Goal: Task Accomplishment & Management: Complete application form

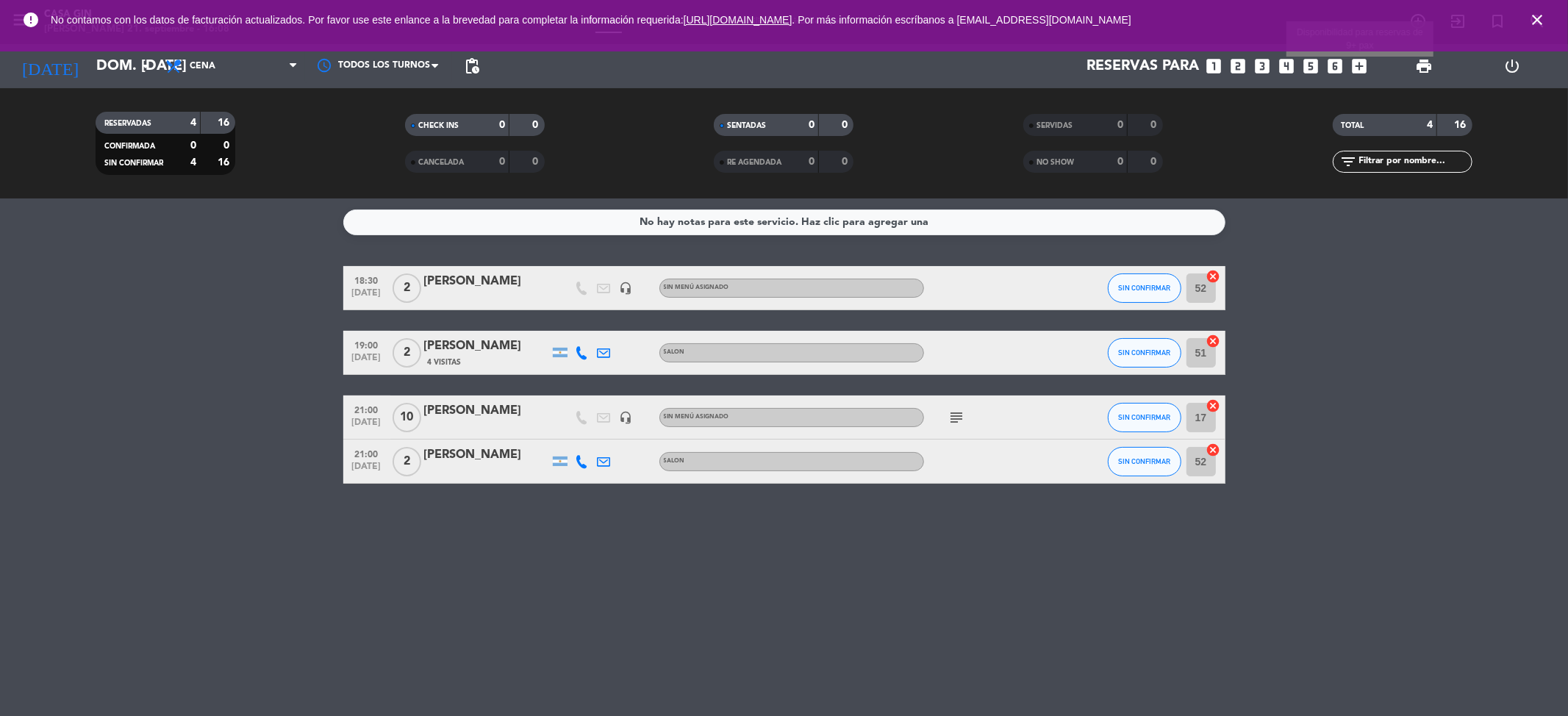
click at [1357, 63] on icon "add_box" at bounding box center [1360, 66] width 19 height 19
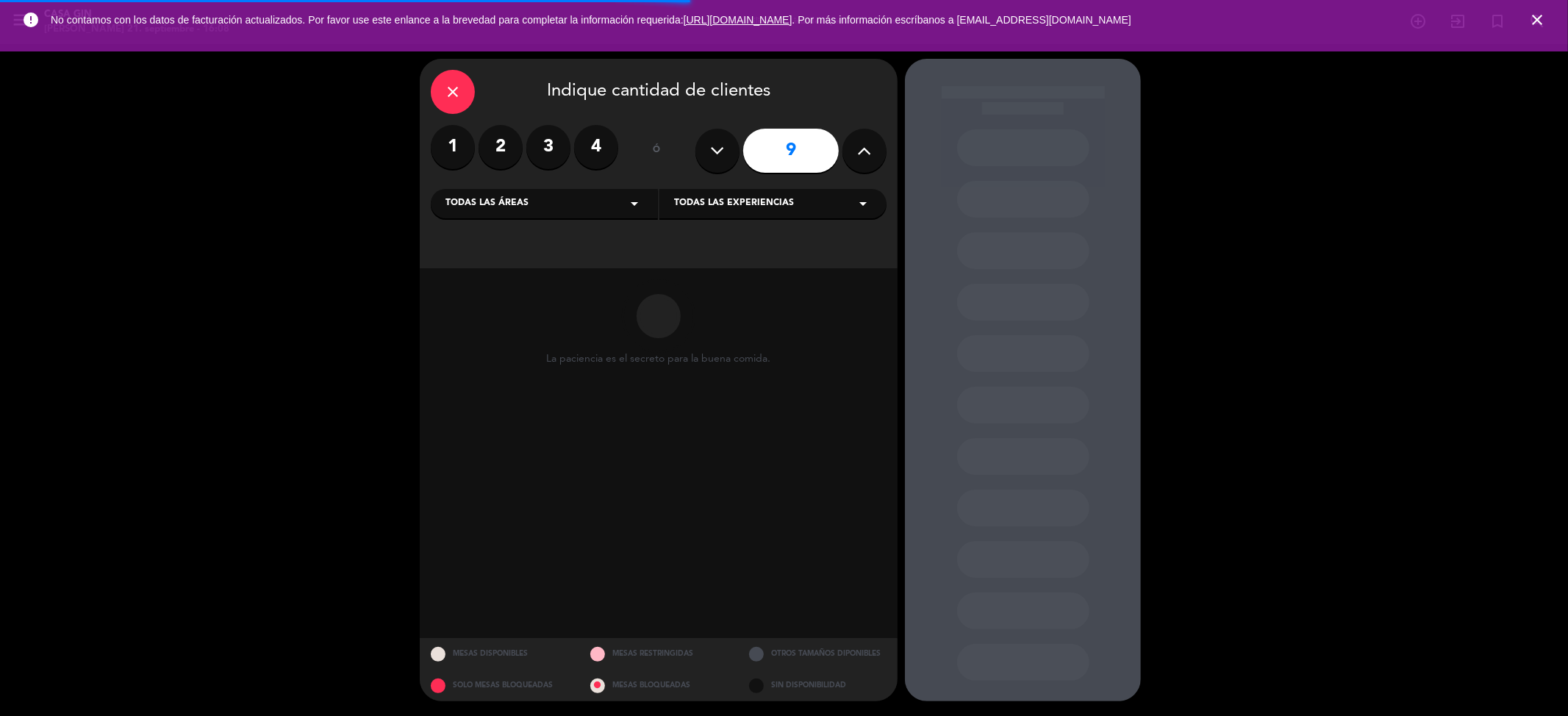
click at [501, 144] on label "2" at bounding box center [500, 147] width 44 height 44
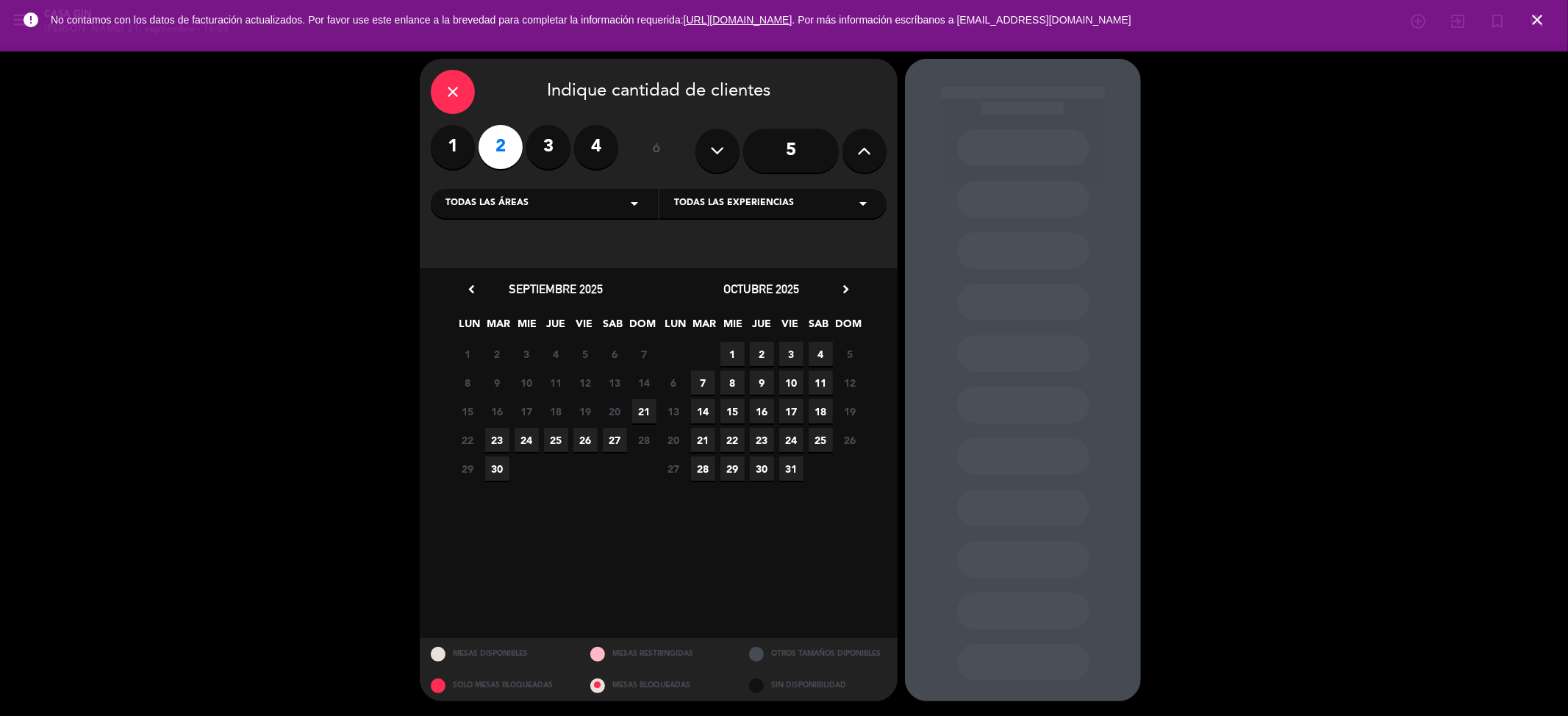
click at [647, 411] on span "21" at bounding box center [644, 411] width 24 height 24
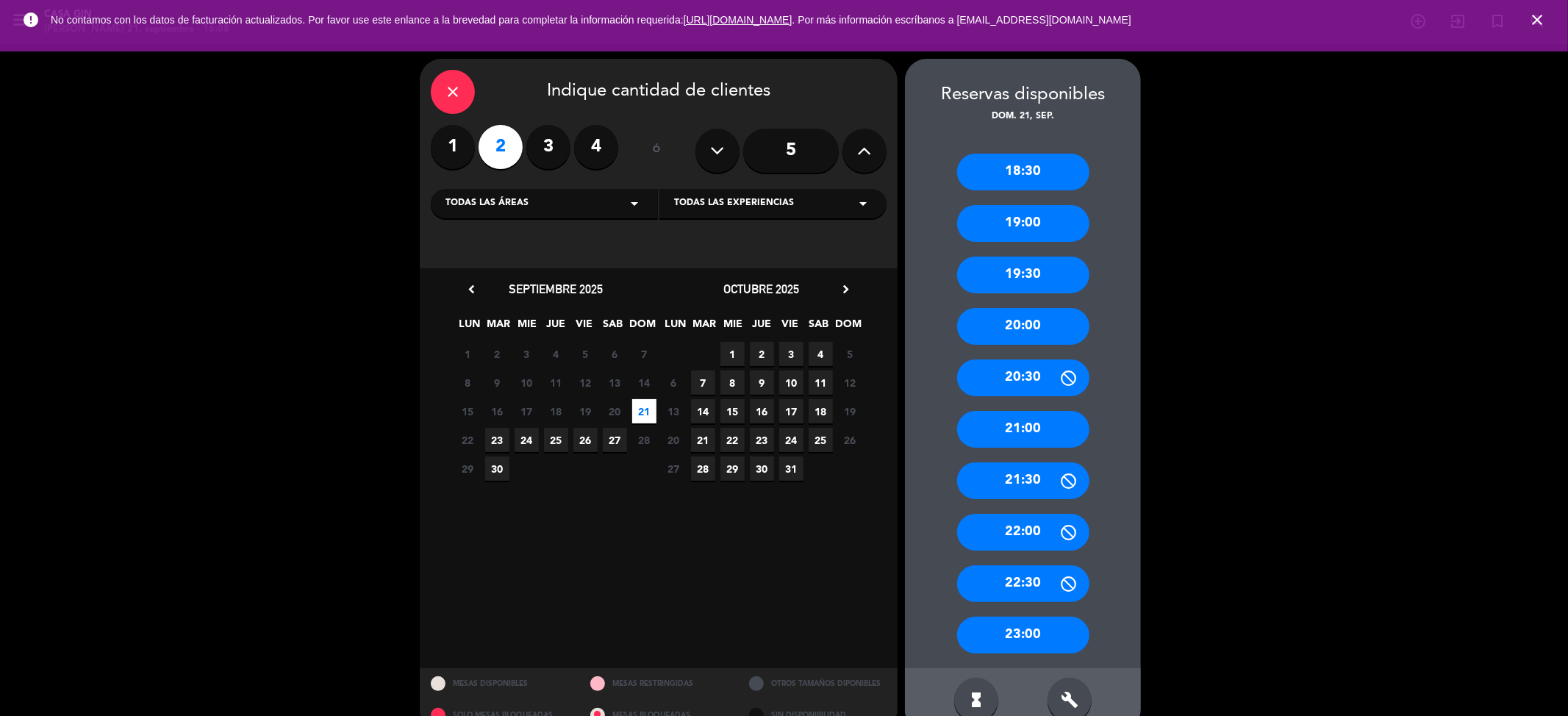
click at [1018, 426] on div "21:00" at bounding box center [1023, 429] width 133 height 37
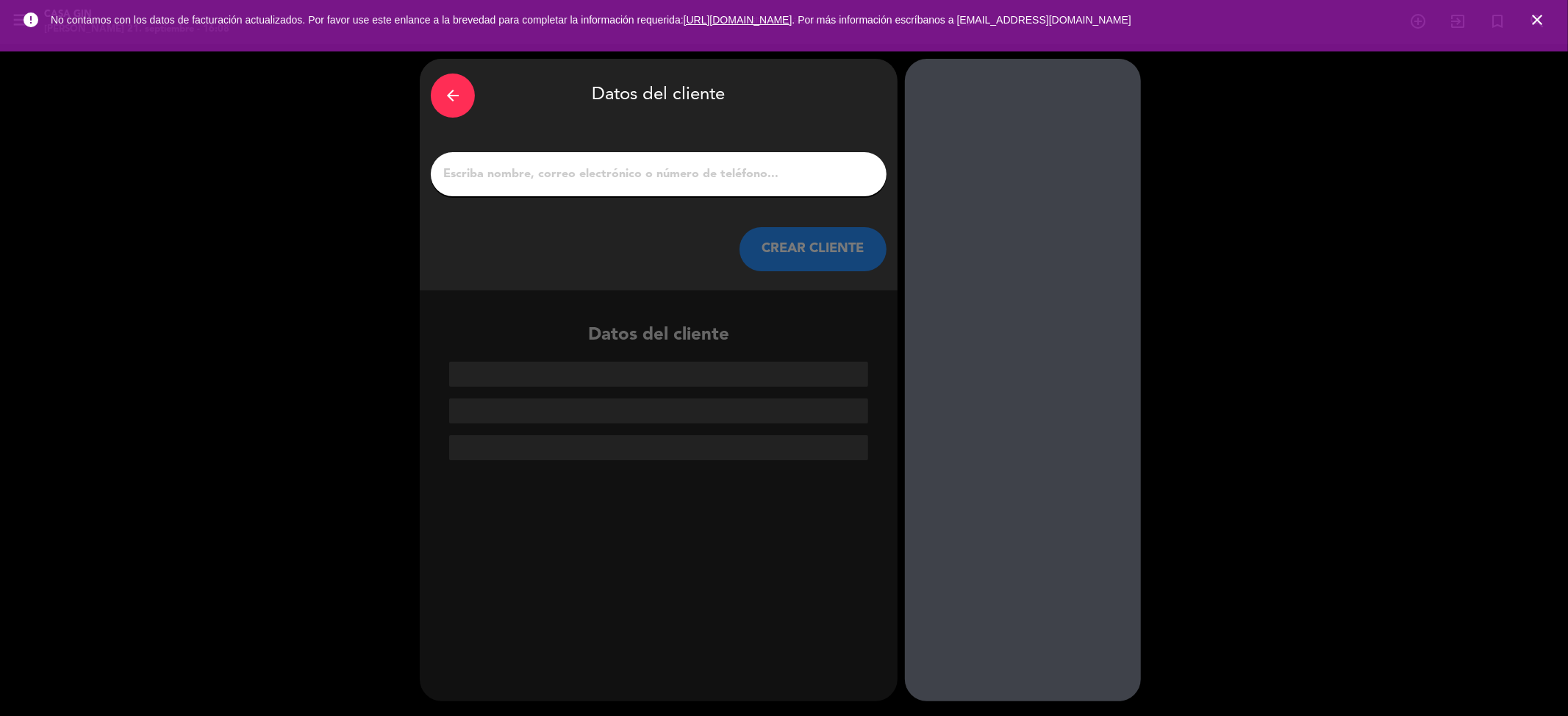
click at [534, 160] on div at bounding box center [659, 175] width 456 height 44
click at [541, 186] on div at bounding box center [659, 175] width 456 height 44
click at [541, 174] on input "1" at bounding box center [658, 175] width 434 height 21
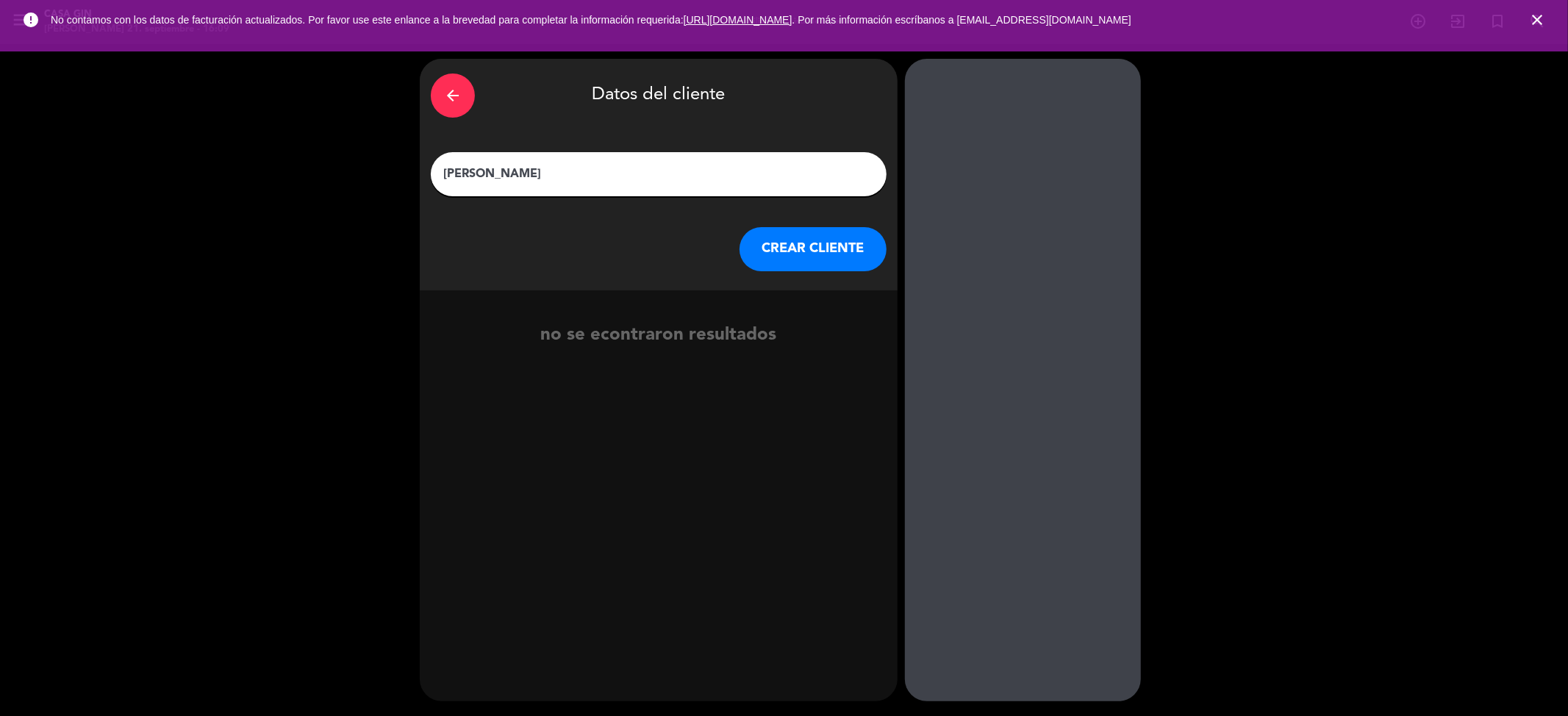
type input "[PERSON_NAME]"
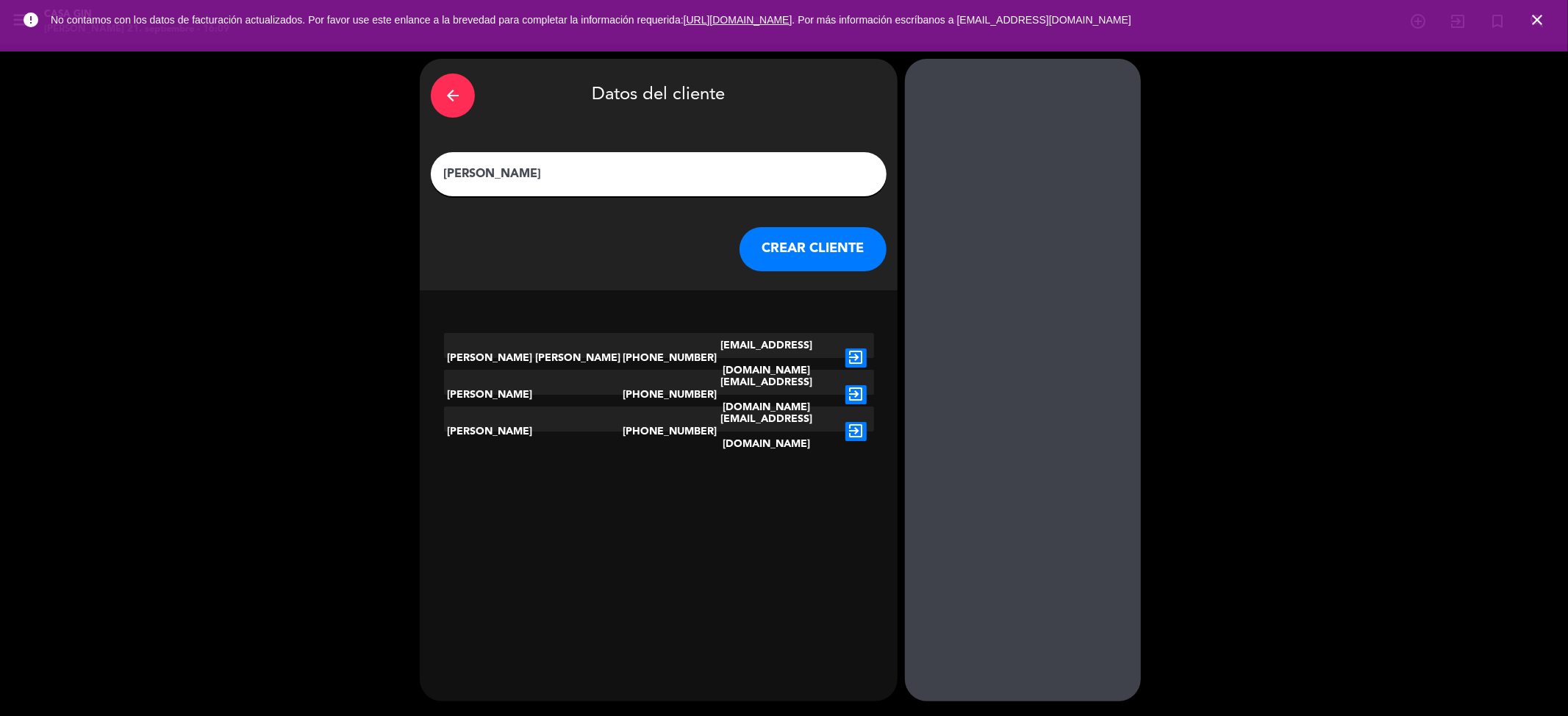
click at [823, 248] on button "CREAR CLIENTE" at bounding box center [813, 250] width 147 height 44
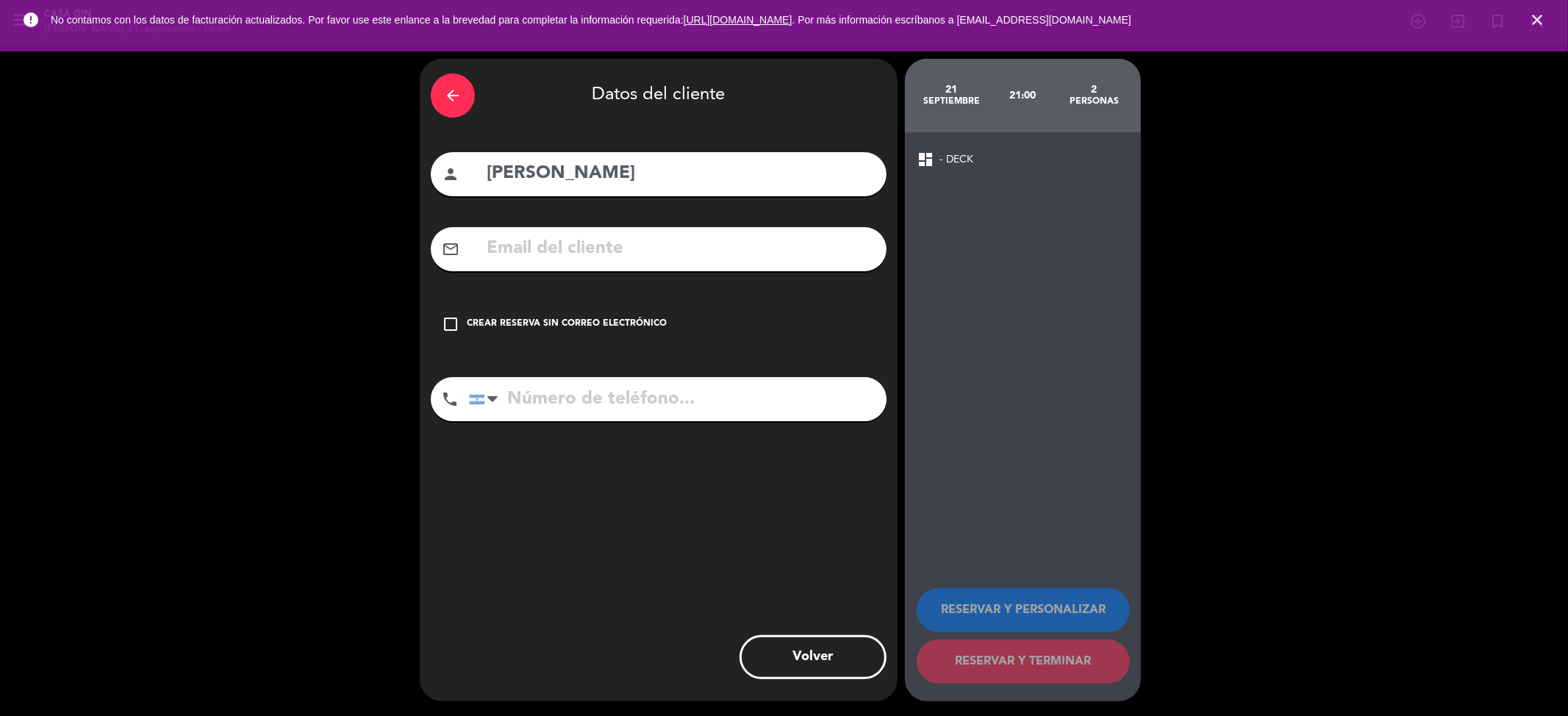
click at [445, 319] on icon "check_box_outline_blank" at bounding box center [450, 324] width 18 height 18
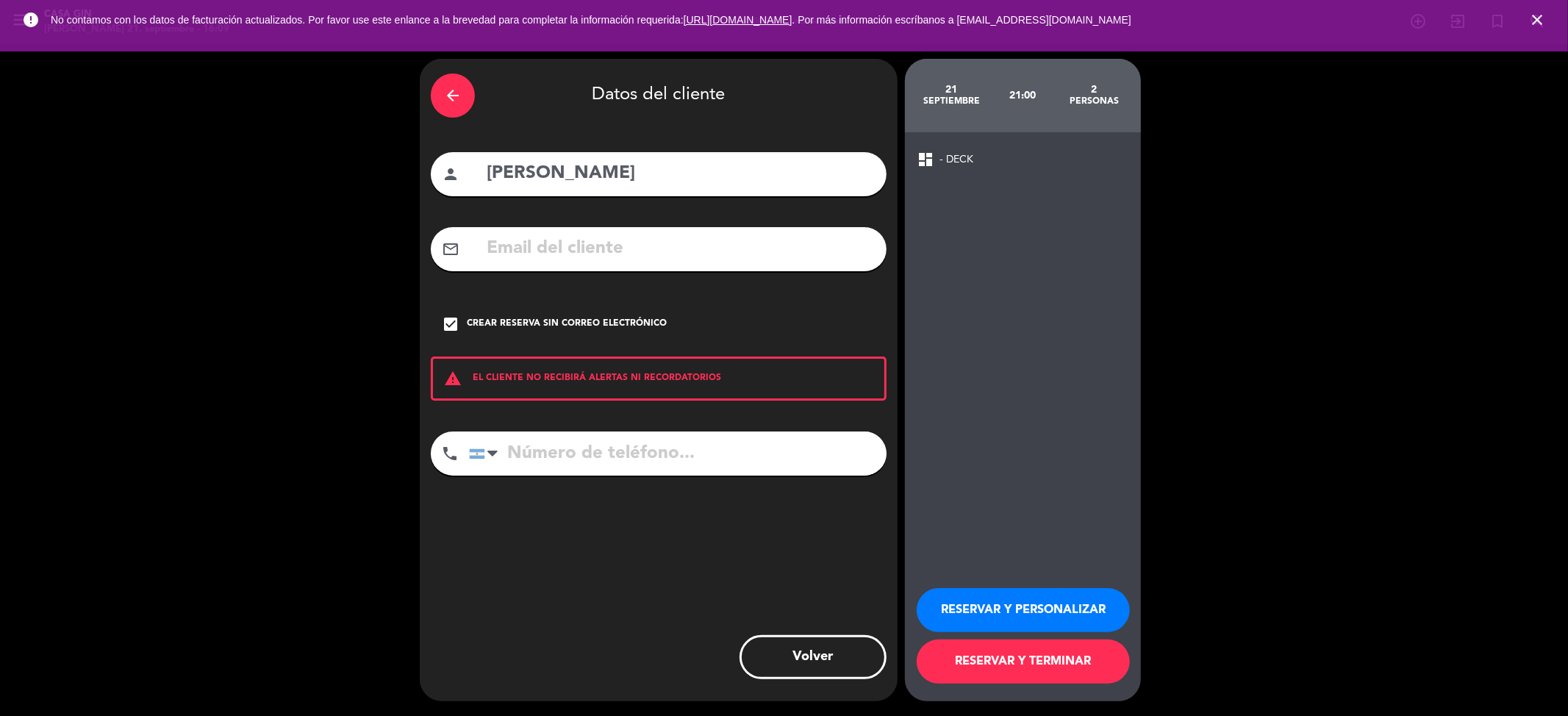
click at [1062, 600] on button "RESERVAR Y PERSONALIZAR" at bounding box center [1023, 610] width 213 height 44
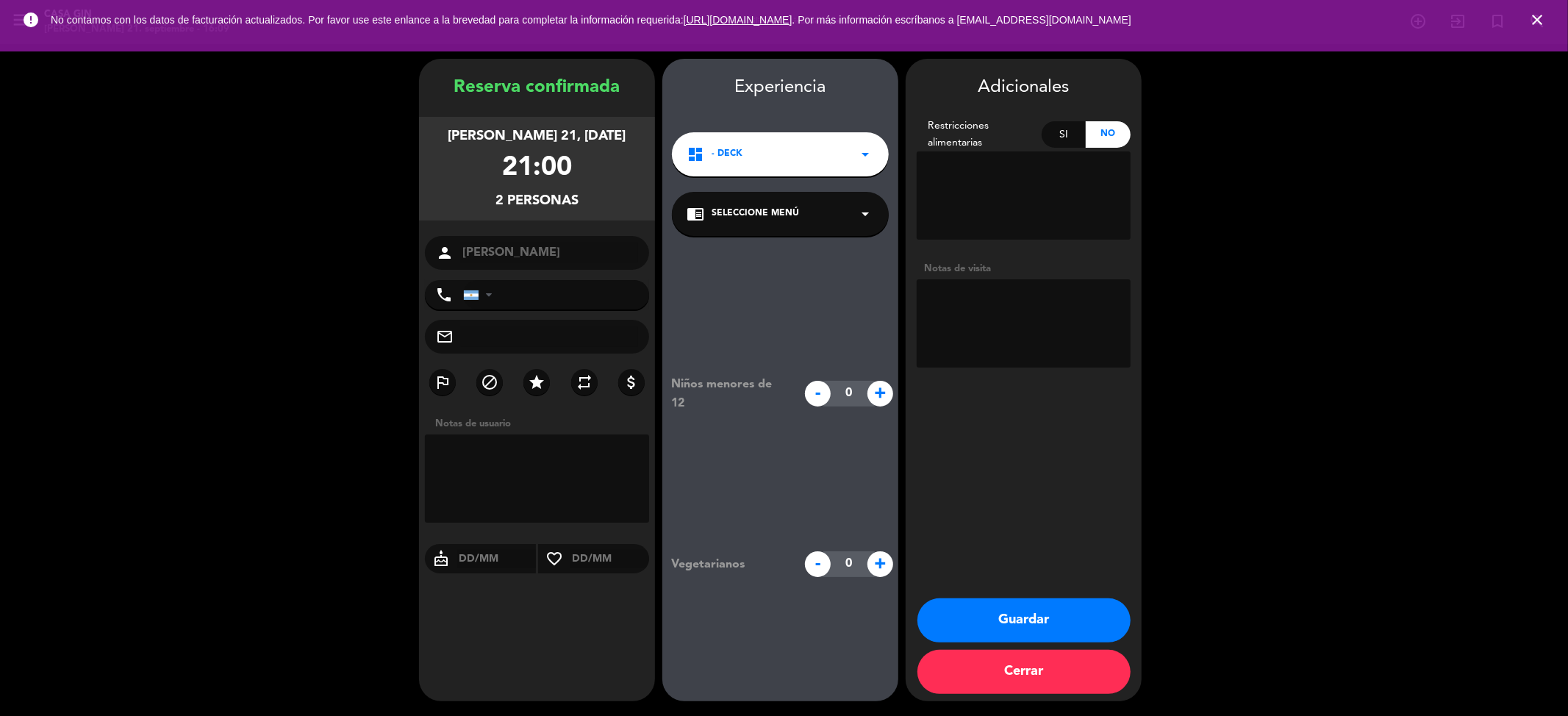
click at [1079, 620] on button "Guardar" at bounding box center [1023, 620] width 213 height 44
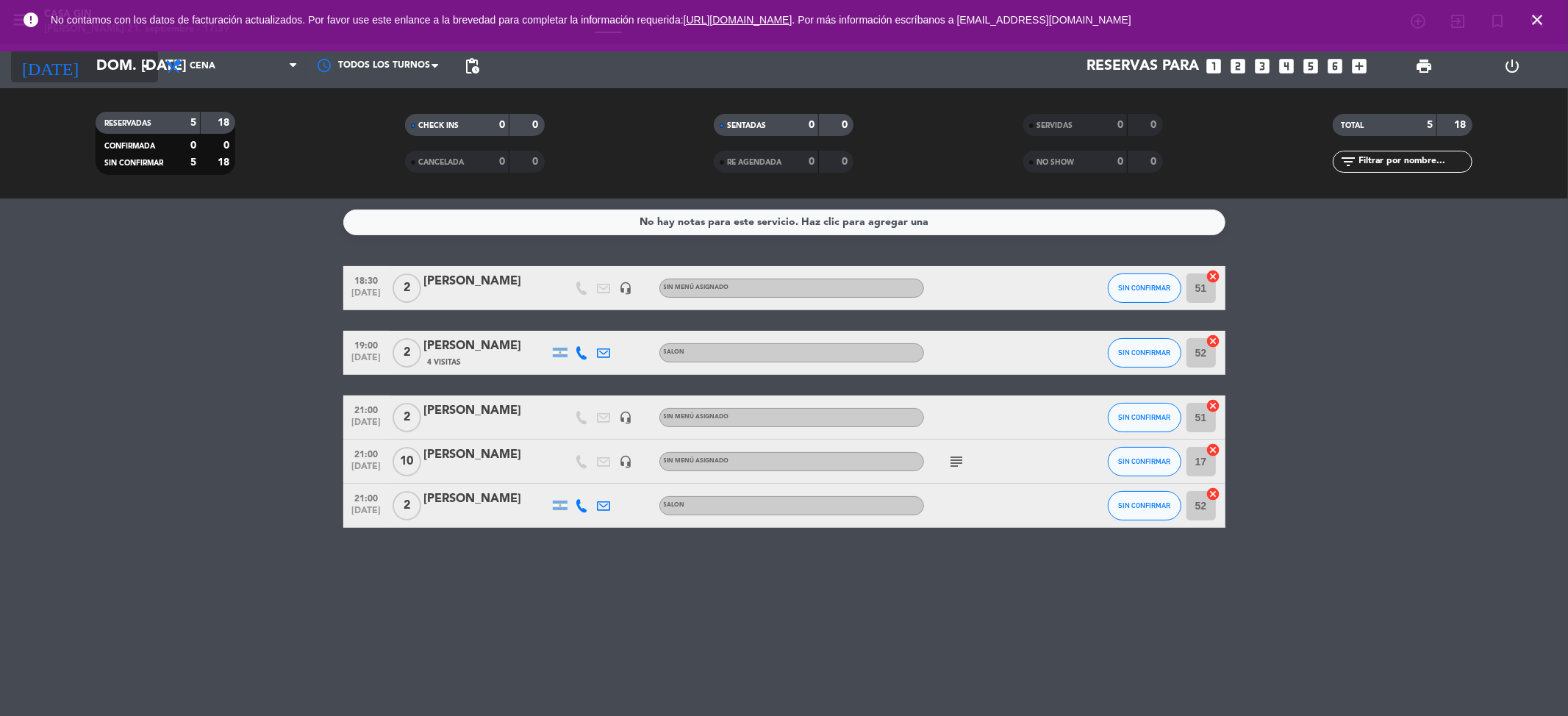
click at [148, 60] on icon "arrow_drop_down" at bounding box center [145, 66] width 18 height 18
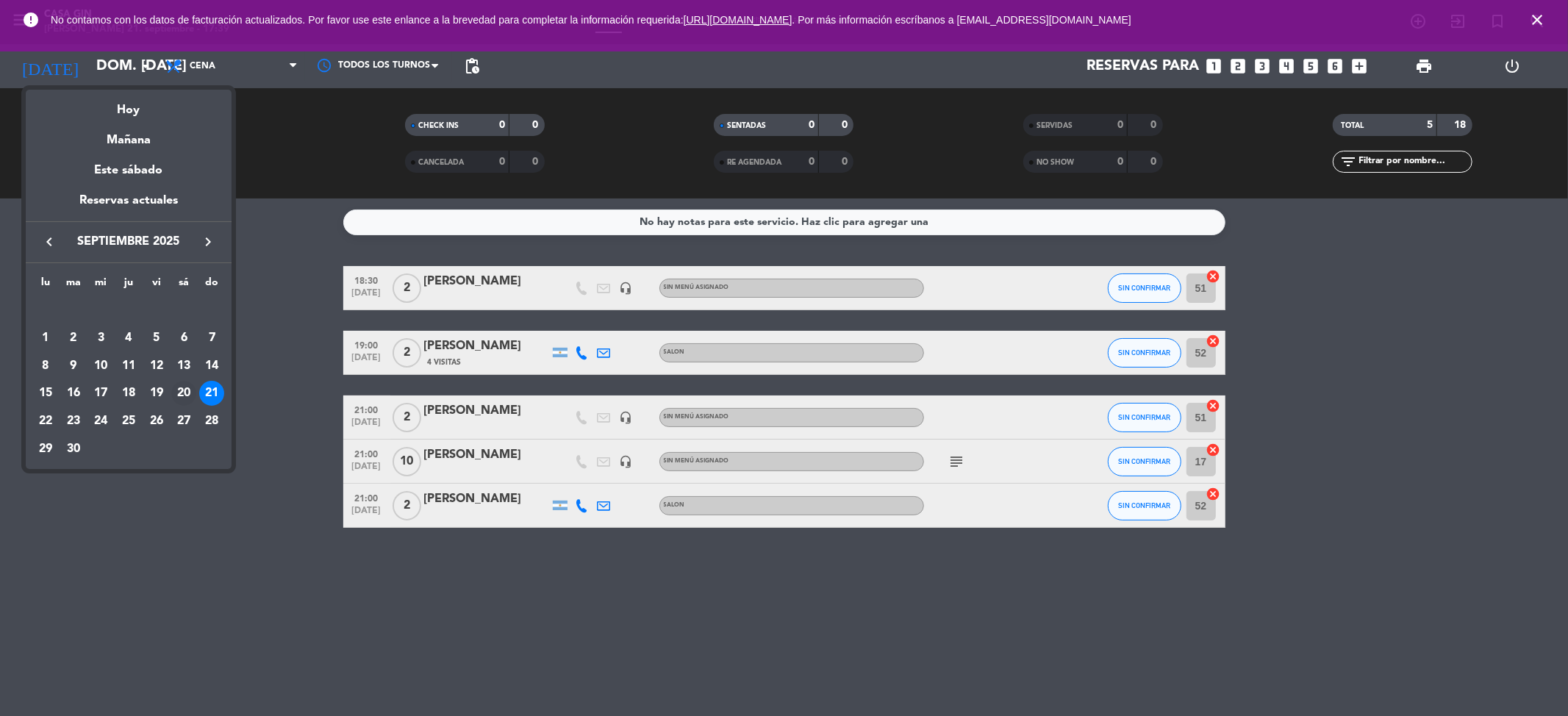
click at [184, 389] on div "20" at bounding box center [183, 393] width 25 height 25
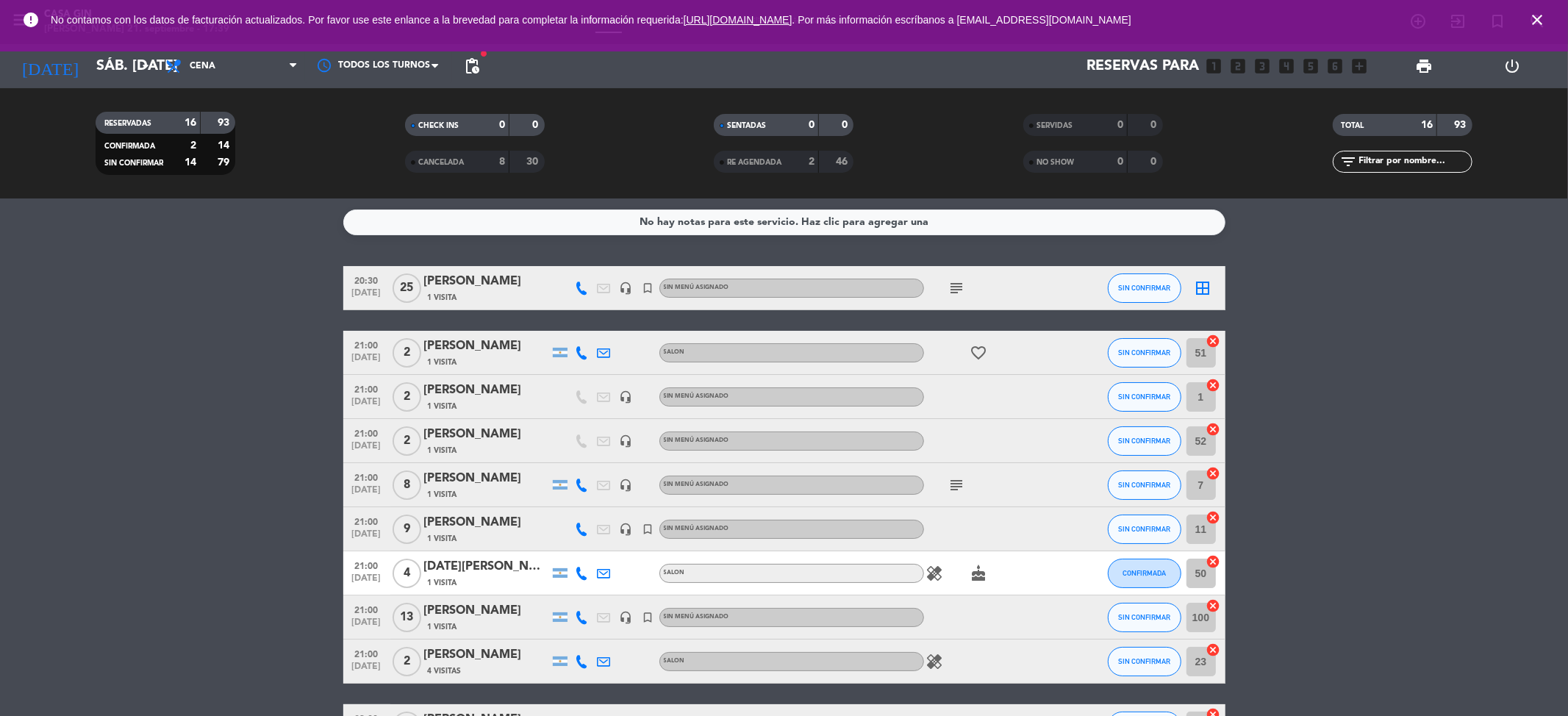
scroll to position [369, 0]
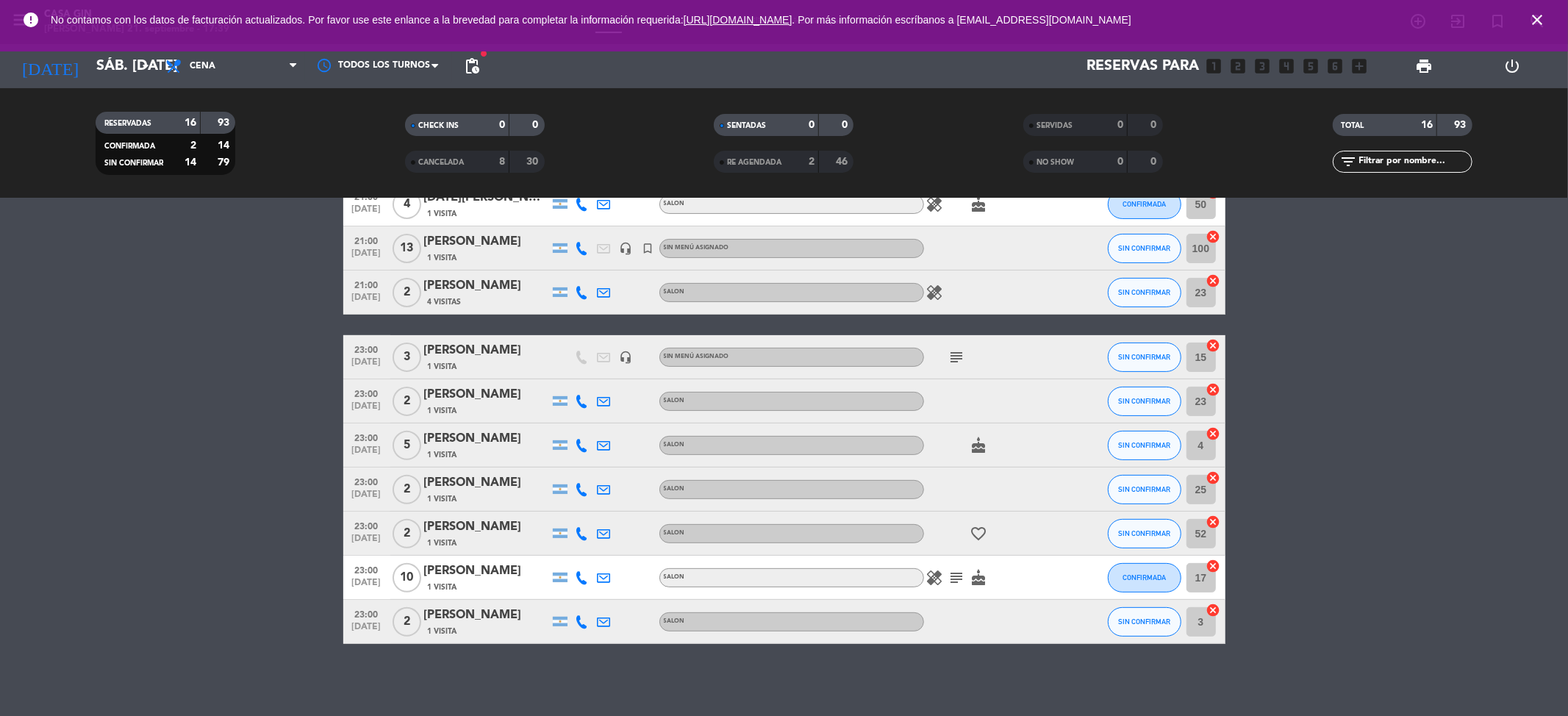
click at [588, 574] on icon at bounding box center [582, 577] width 13 height 13
click at [583, 545] on button "Copiar content_paste" at bounding box center [578, 553] width 44 height 15
click at [107, 63] on input "sáb. [DATE]" at bounding box center [182, 66] width 186 height 33
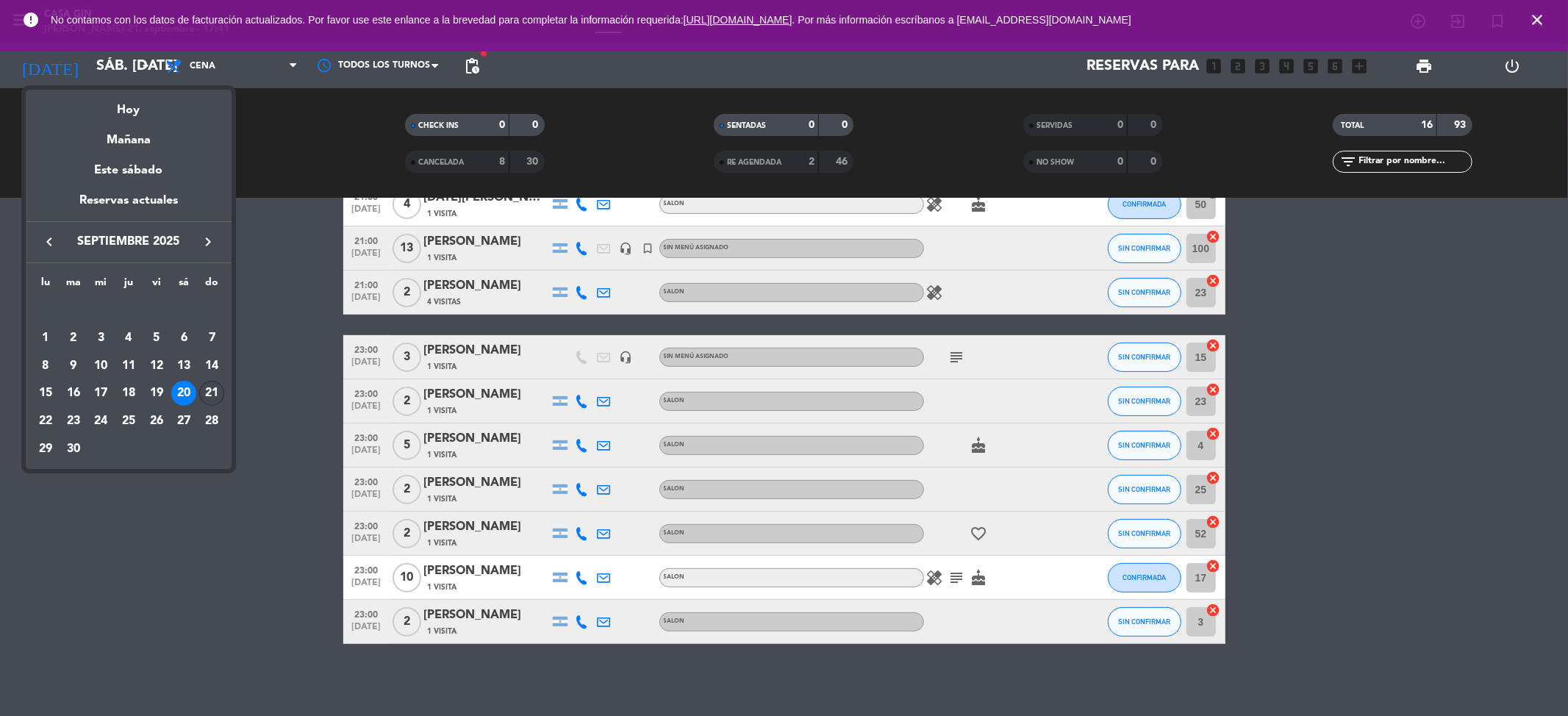
click at [207, 392] on div "21" at bounding box center [211, 393] width 25 height 25
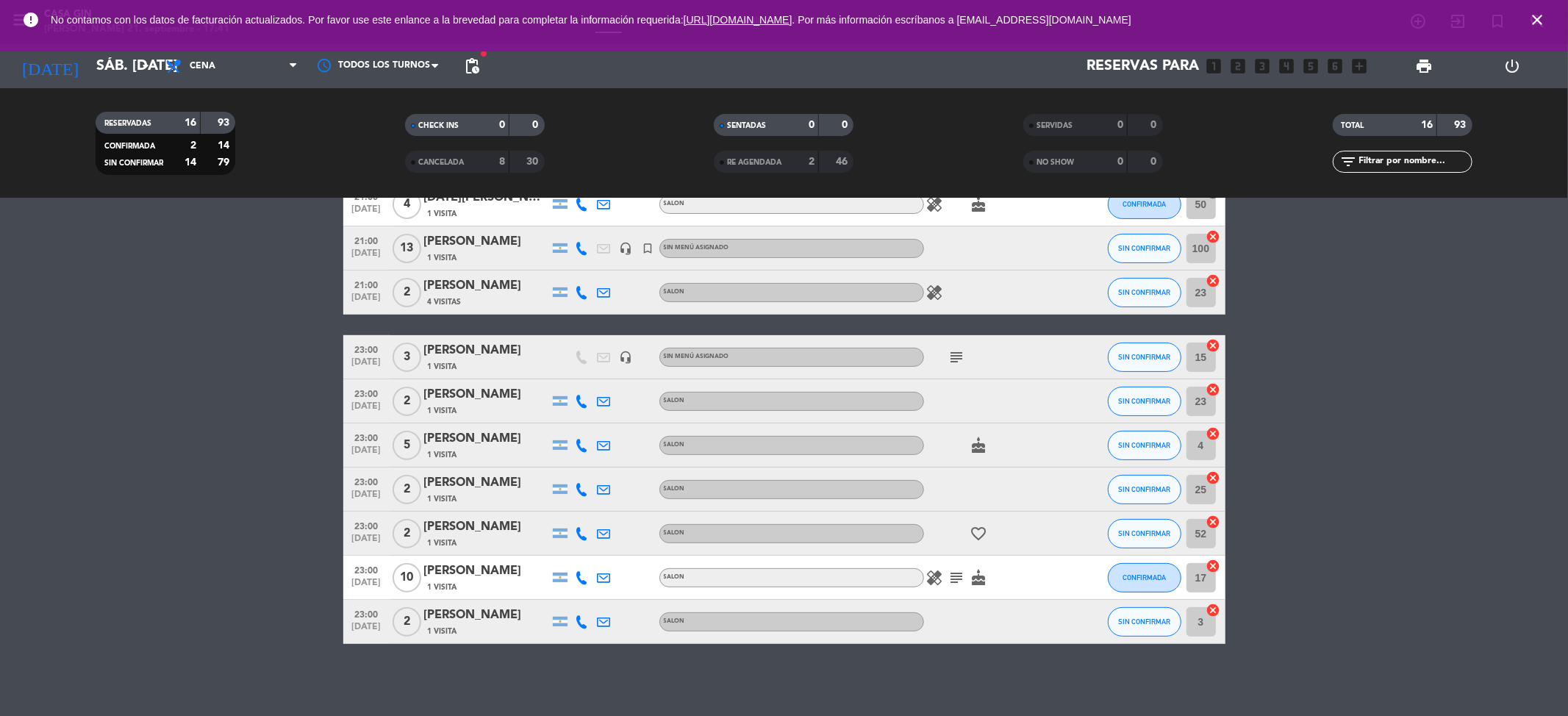
type input "dom. [DATE]"
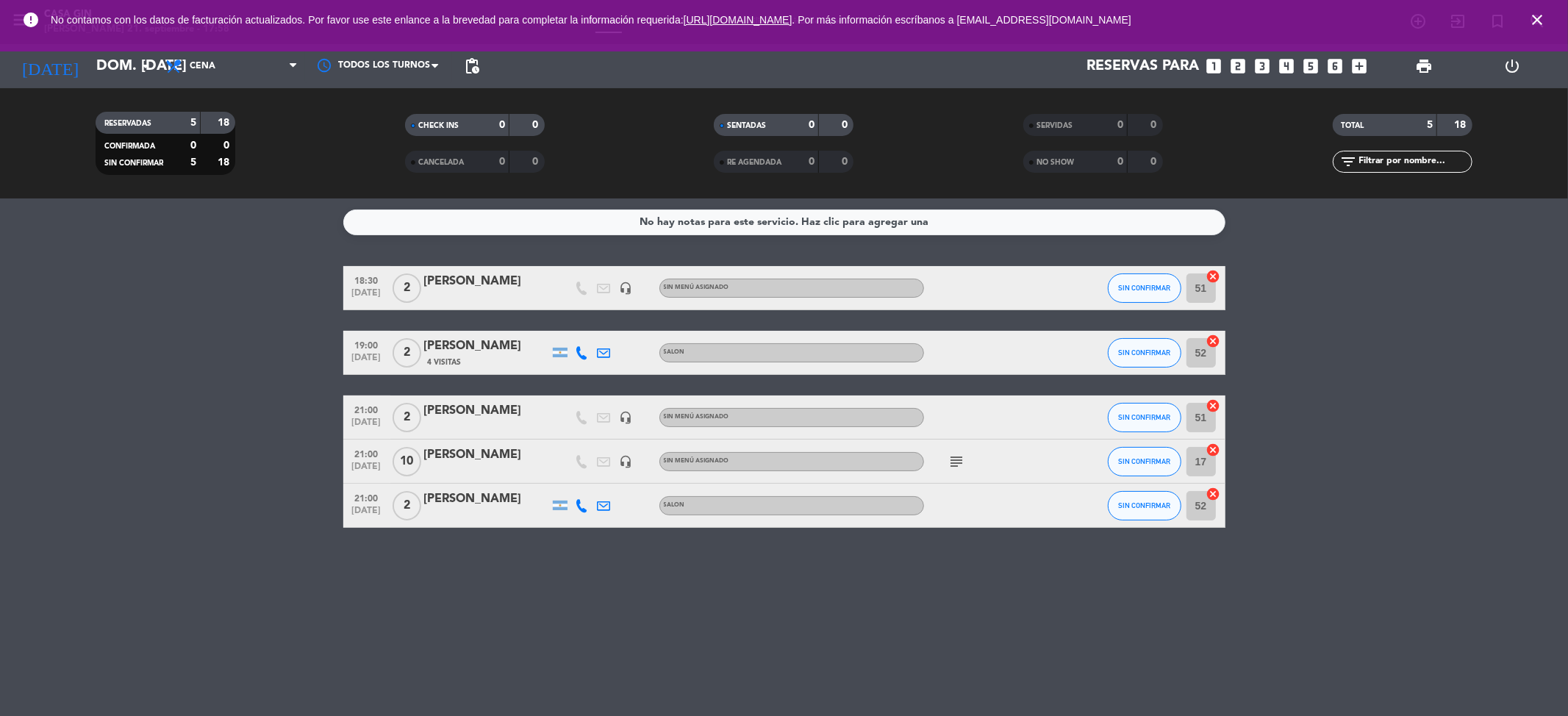
click at [210, 392] on bookings-row "18:30 [DATE] 2 [PERSON_NAME] headset_mic Sin menú asignado SIN CONFIRMAR 51 can…" at bounding box center [784, 397] width 1568 height 262
